Goal: Information Seeking & Learning: Learn about a topic

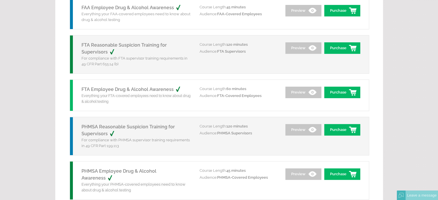
scroll to position [288, 0]
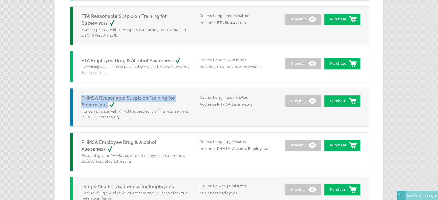
drag, startPoint x: 80, startPoint y: 96, endPoint x: 108, endPoint y: 106, distance: 29.8
click at [108, 106] on div "PHMSA Reasonable Suspicion Training for Supervisors For compliance with PHMSA s…" at bounding box center [135, 107] width 130 height 38
copy link "PHMSA Reasonable Suspicion Training for Supervisors"
click at [302, 101] on link "Preview" at bounding box center [304, 101] width 36 height 12
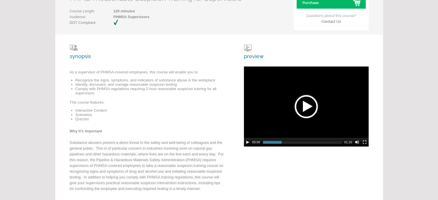
scroll to position [86, 0]
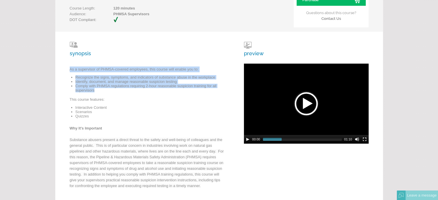
drag, startPoint x: 69, startPoint y: 70, endPoint x: 96, endPoint y: 91, distance: 33.3
click at [96, 91] on div "synopsis As a supervisor of PHMSA-covered employees, this course will enable yo…" at bounding box center [148, 118] width 156 height 153
copy div "As a supervisor of PHMSA-covered employees, this course will enable you to: Rec…"
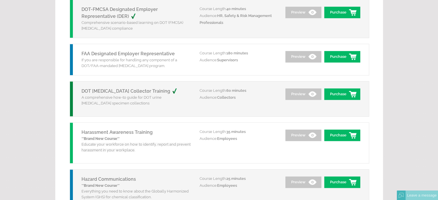
scroll to position [721, 0]
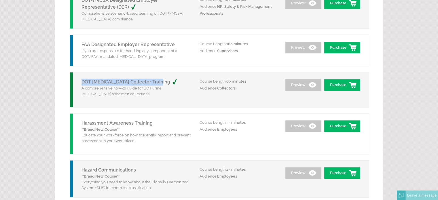
drag, startPoint x: 80, startPoint y: 80, endPoint x: 159, endPoint y: 81, distance: 79.6
click at [159, 81] on div "DOT Drug Screen Collector Training A comprehensive how-to guide for DOT urine d…" at bounding box center [135, 89] width 130 height 35
copy link "DOT [MEDICAL_DATA] Collector Training"
click at [295, 81] on link "Preview" at bounding box center [304, 85] width 36 height 12
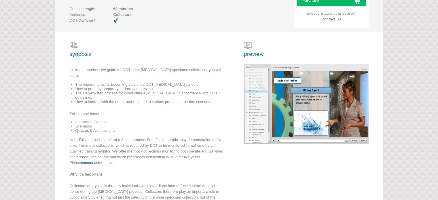
scroll to position [86, 0]
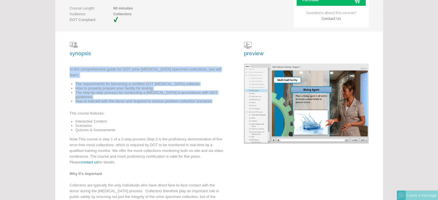
drag, startPoint x: 214, startPoint y: 90, endPoint x: 64, endPoint y: 69, distance: 152.0
click at [64, 69] on div "synopsis In this comprehensive guide for DOT urine [MEDICAL_DATA] specimen coll…" at bounding box center [219, 138] width 328 height 213
copy div "In this comprehensive guide for DOT urine [MEDICAL_DATA] specimen collections, …"
